Goal: Transaction & Acquisition: Purchase product/service

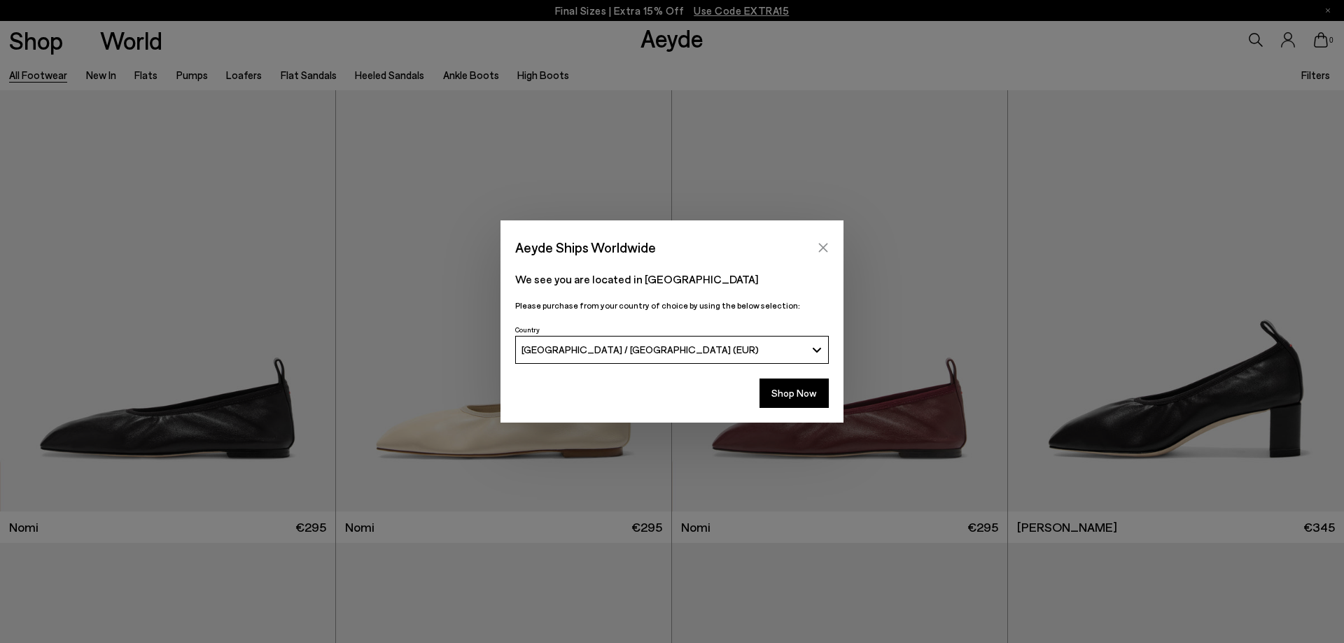
click at [820, 243] on icon "Close" at bounding box center [822, 247] width 11 height 11
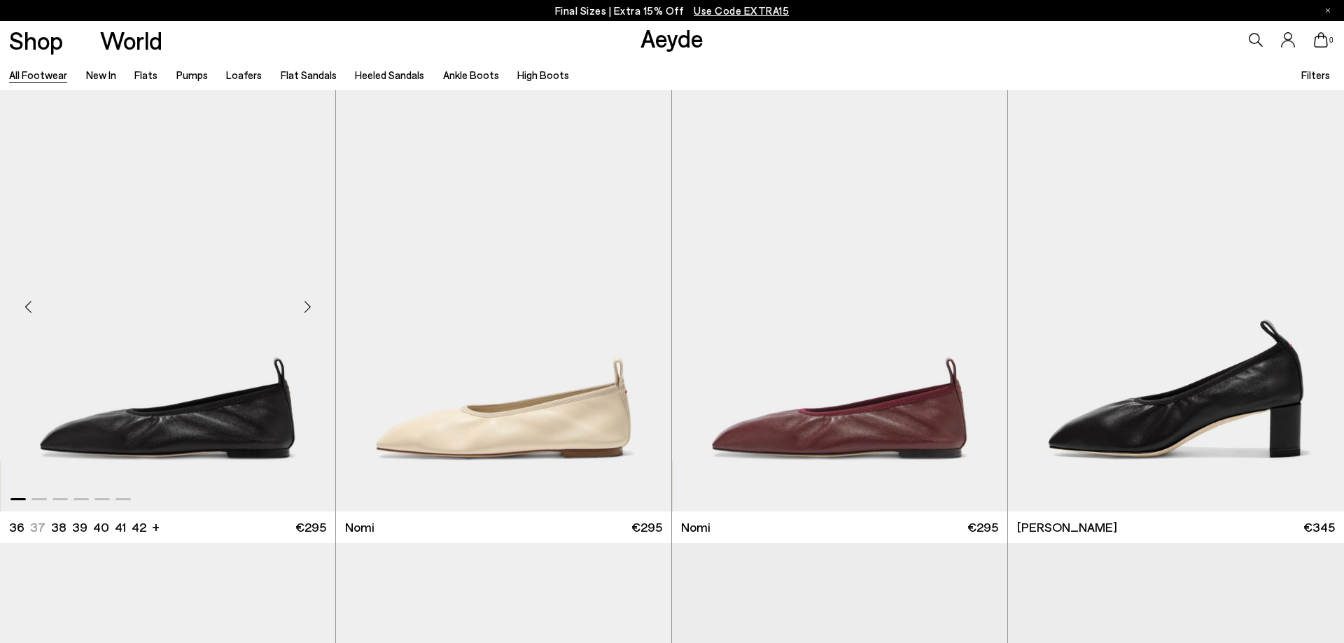
click at [237, 415] on img "1 / 6" at bounding box center [167, 300] width 335 height 421
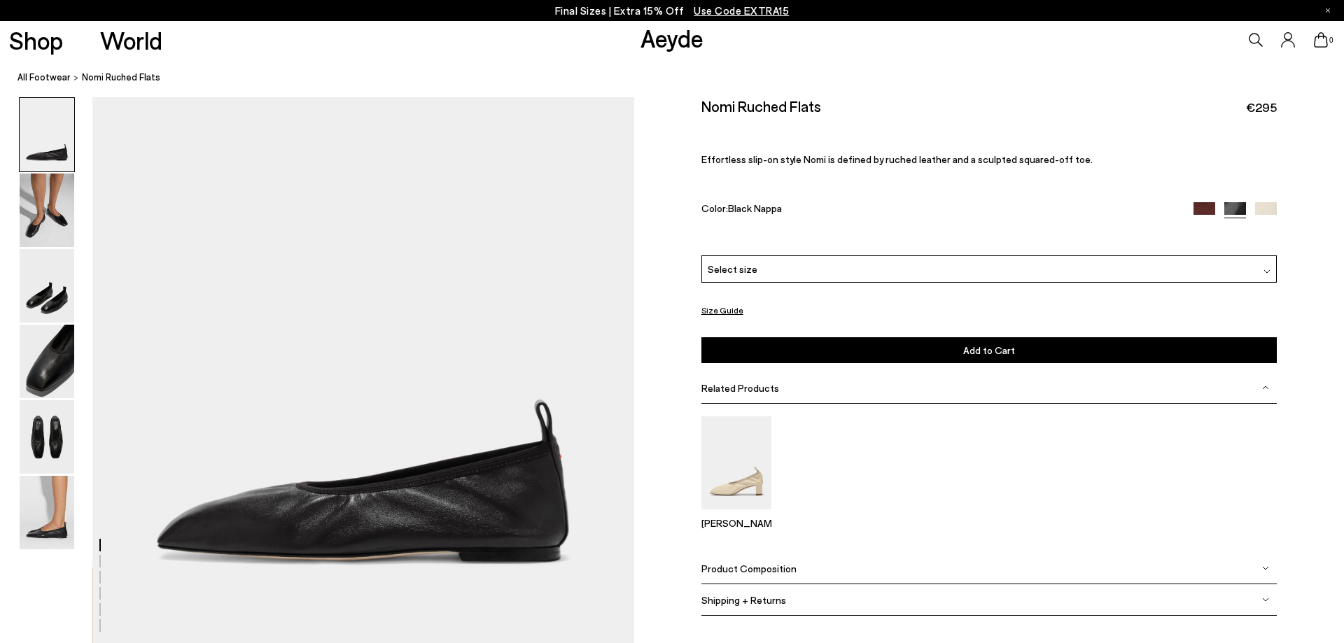
click at [856, 274] on div "Select size" at bounding box center [988, 268] width 575 height 27
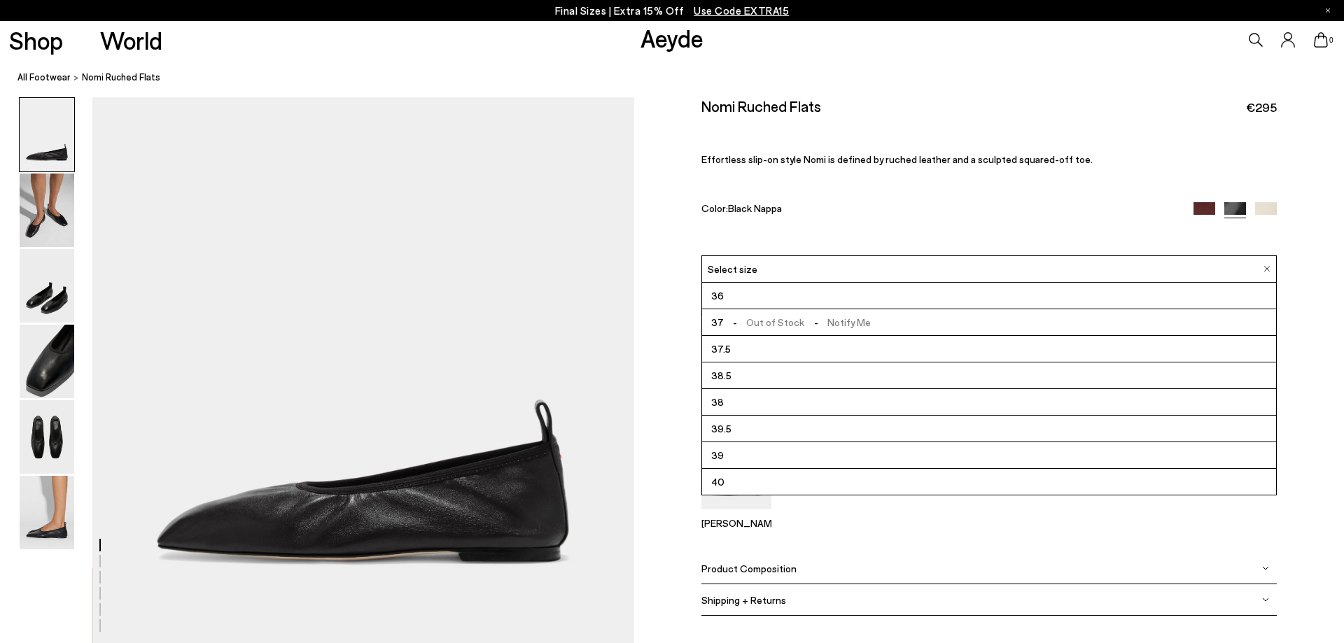
scroll to position [286, 0]
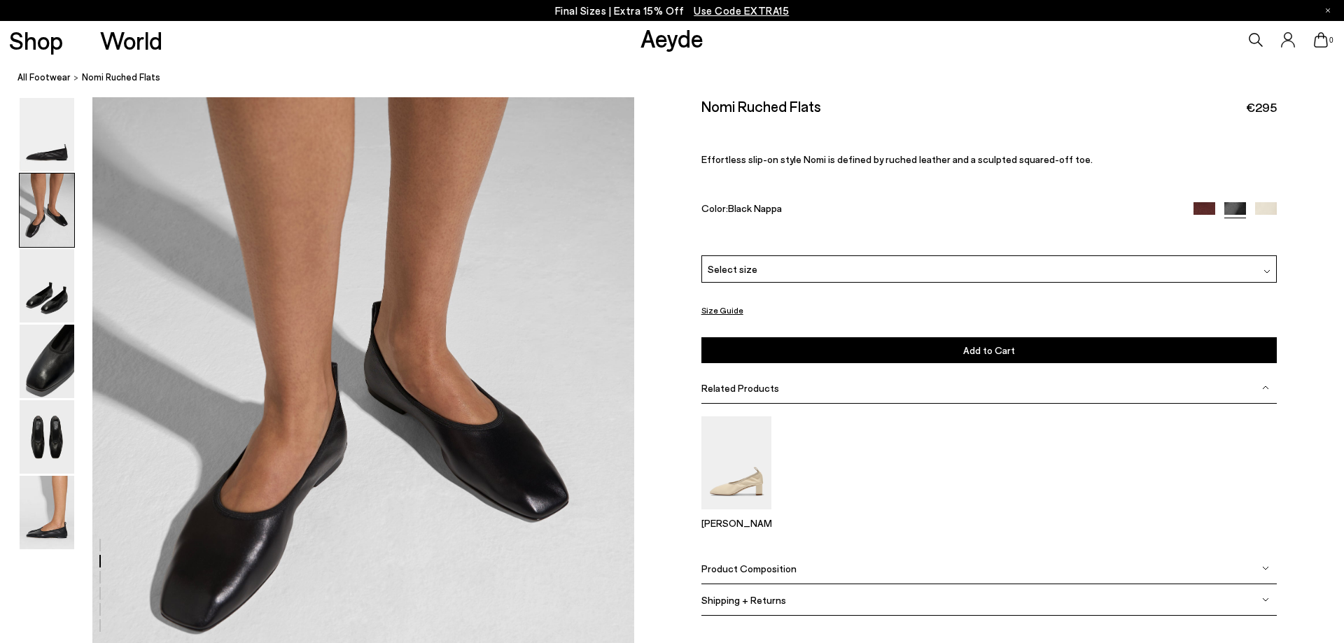
scroll to position [999, 0]
